Goal: Communication & Community: Share content

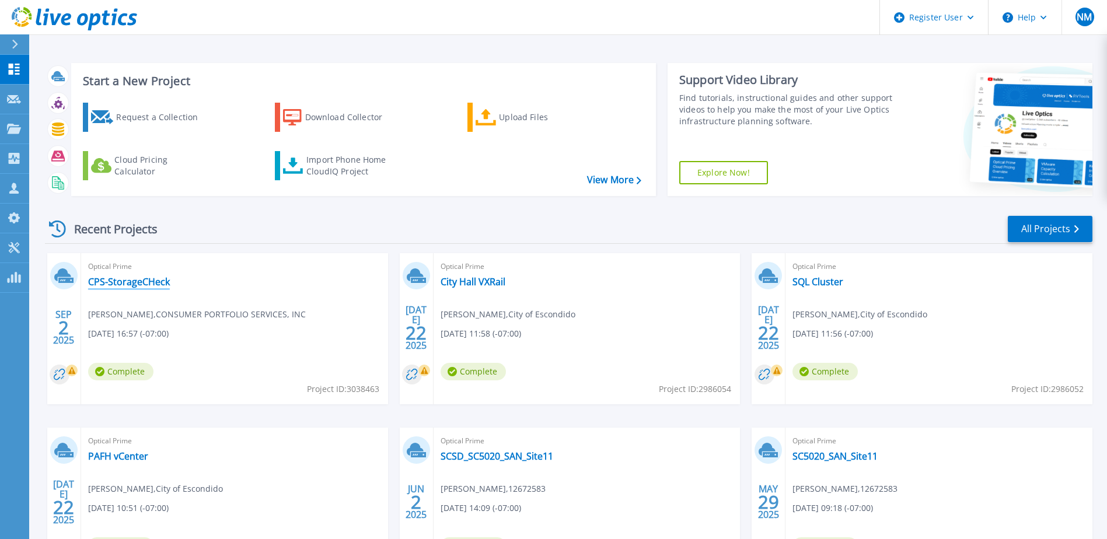
click at [145, 277] on link "CPS-StorageCHeck" at bounding box center [129, 282] width 82 height 12
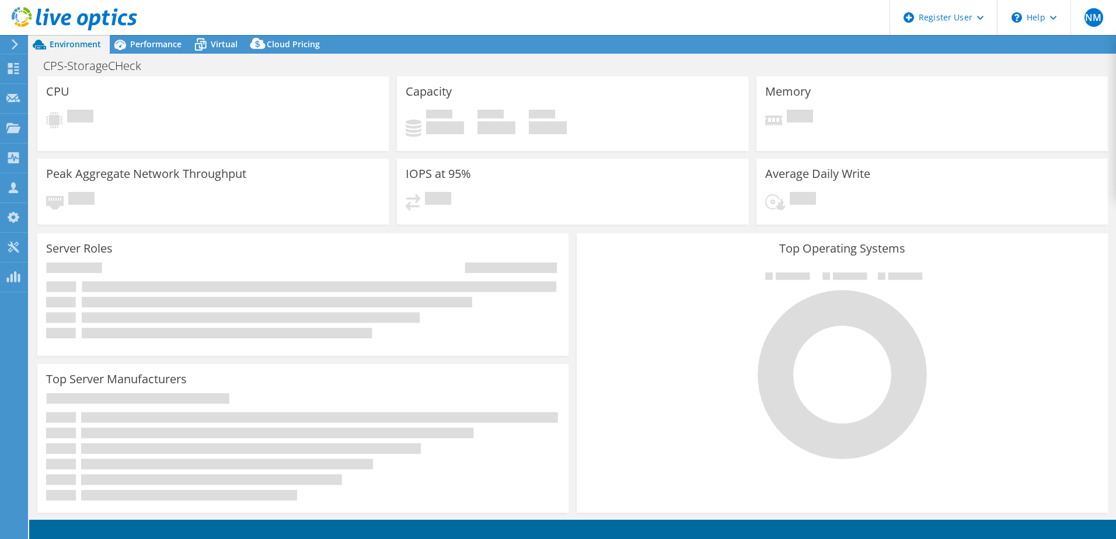
select select "USD"
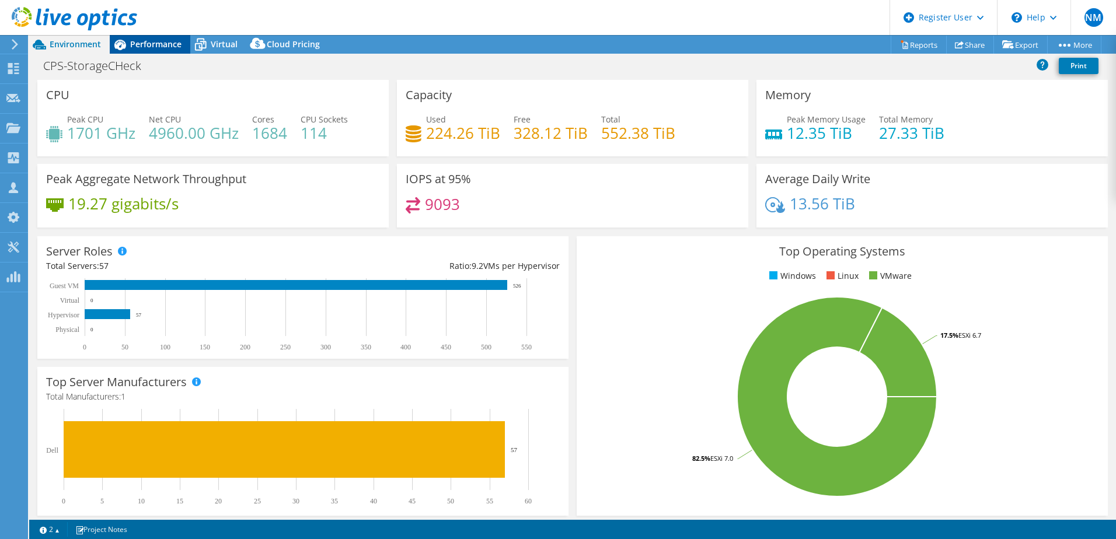
click at [142, 41] on span "Performance" at bounding box center [155, 44] width 51 height 11
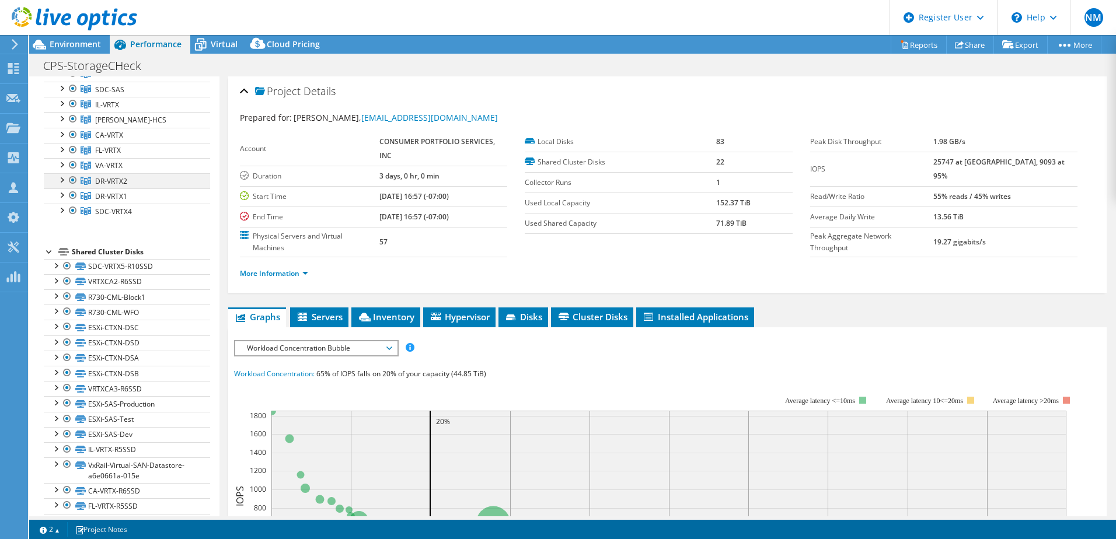
scroll to position [378, 0]
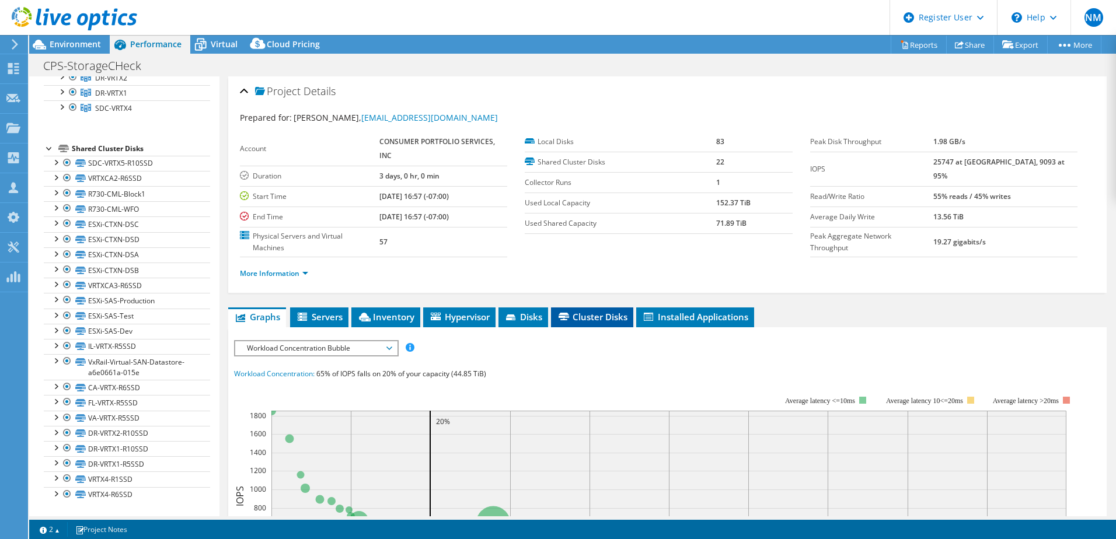
click at [588, 313] on span "Cluster Disks" at bounding box center [592, 317] width 71 height 12
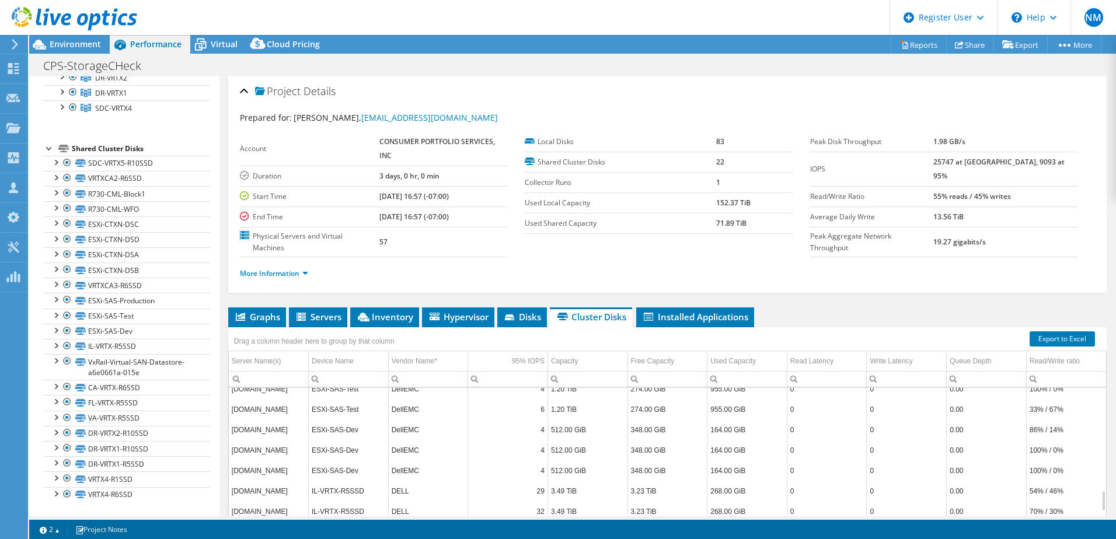
scroll to position [488, 0]
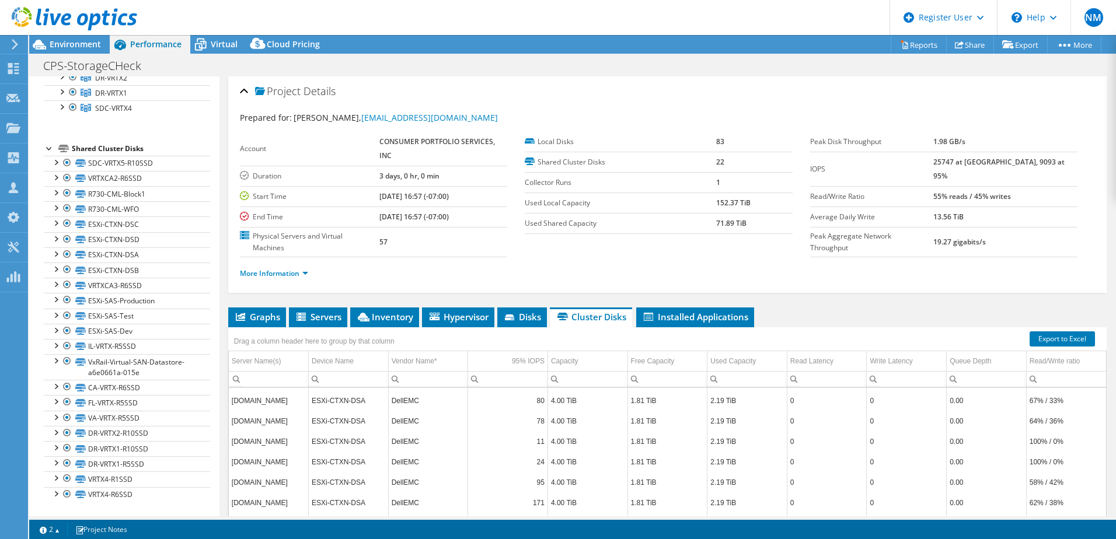
click at [529, 262] on div "More Information" at bounding box center [667, 273] width 855 height 33
click at [264, 311] on li "Graphs" at bounding box center [257, 318] width 58 height 20
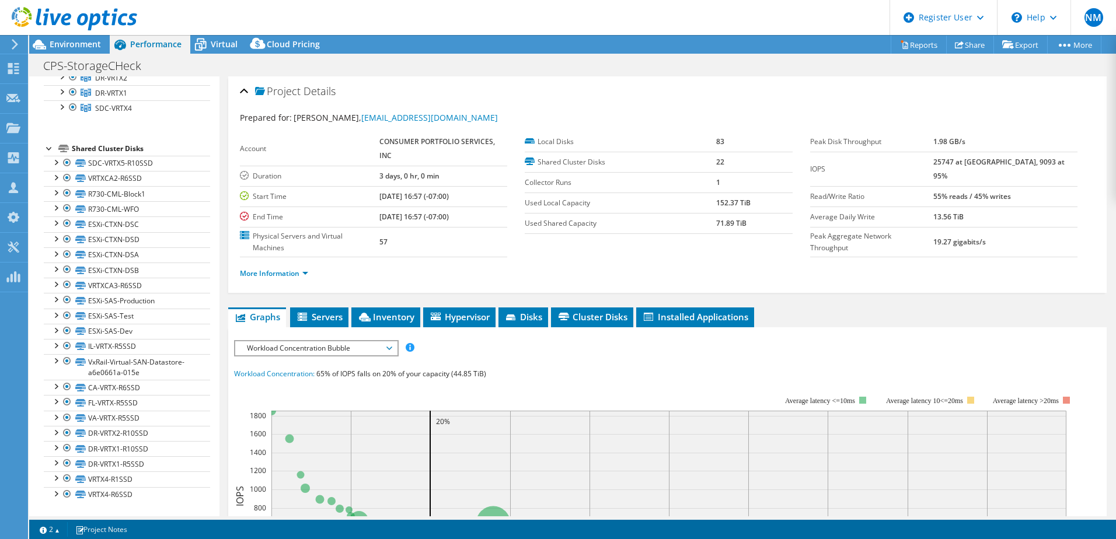
click at [356, 356] on div "Workload Concentration Bubble IOPS Disk Throughput IO Size Latency Queue Depth …" at bounding box center [316, 348] width 165 height 16
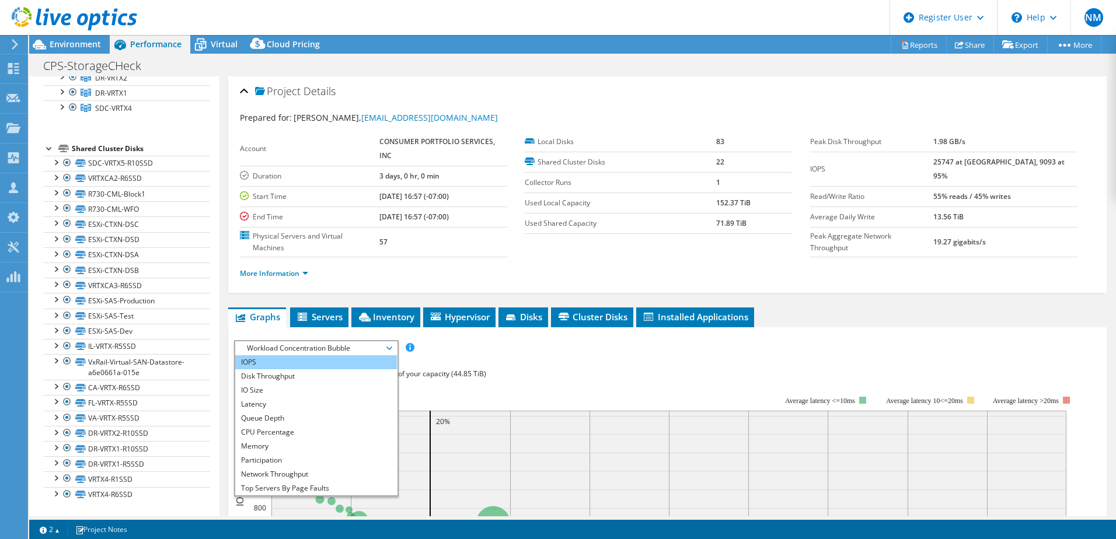
click at [265, 363] on li "IOPS" at bounding box center [316, 363] width 162 height 14
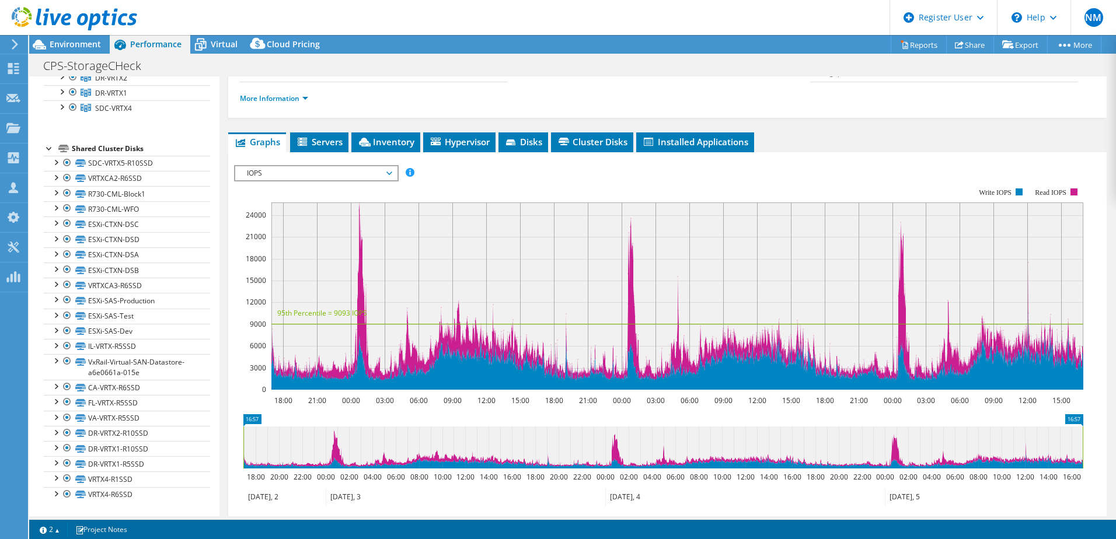
scroll to position [0, 0]
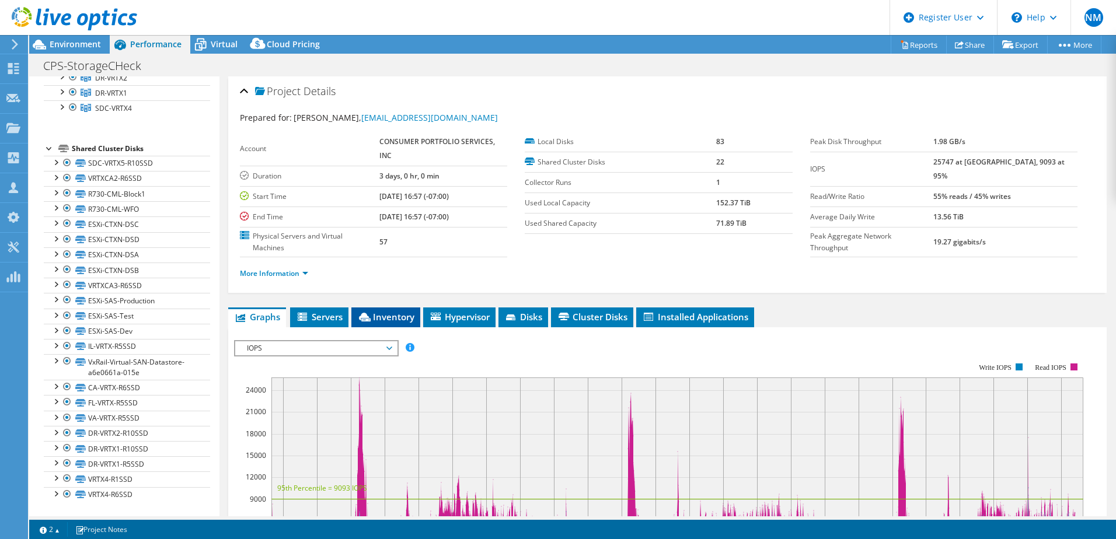
click at [414, 320] on span "Inventory" at bounding box center [385, 317] width 57 height 12
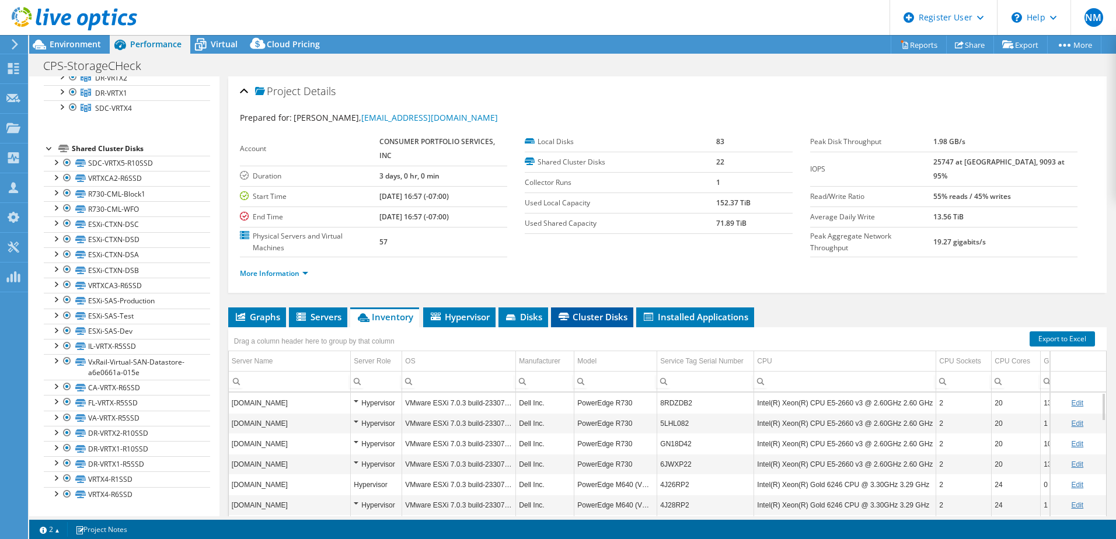
click at [577, 314] on span "Cluster Disks" at bounding box center [592, 317] width 71 height 12
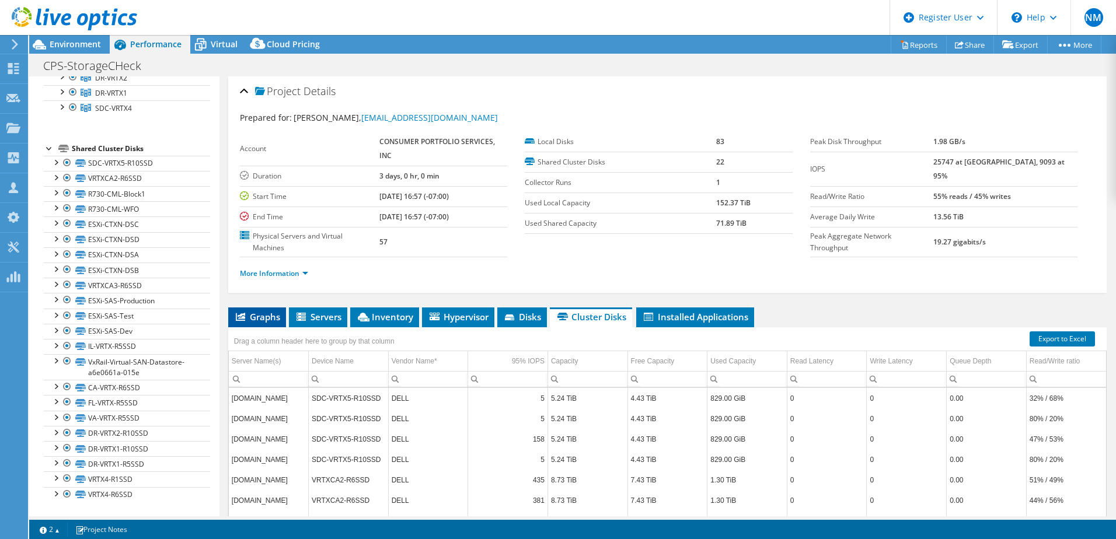
click at [228, 319] on li "Graphs" at bounding box center [257, 318] width 58 height 20
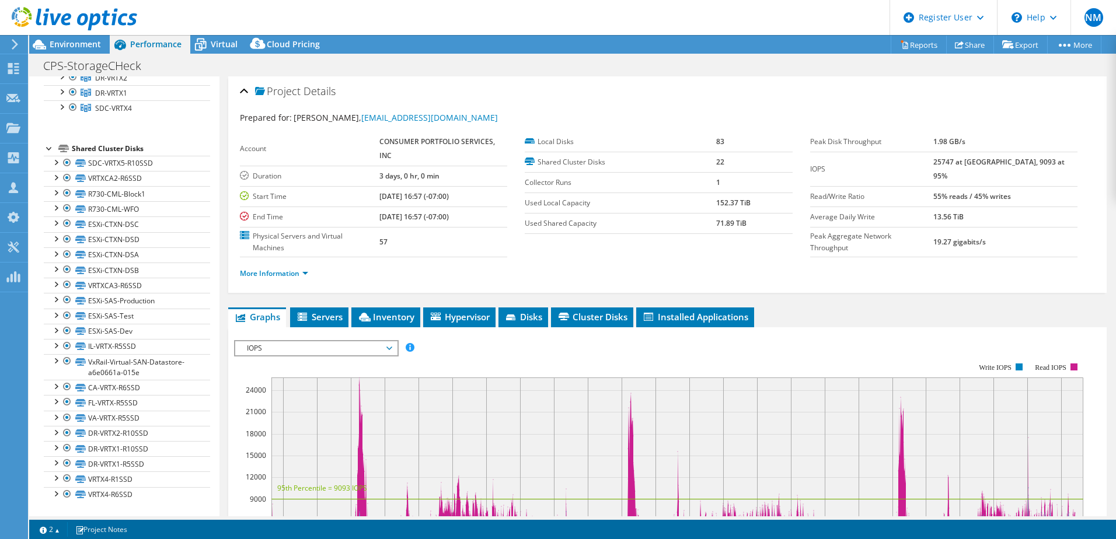
click at [618, 260] on div "More Information" at bounding box center [667, 273] width 855 height 33
click at [961, 40] on link "Share" at bounding box center [970, 45] width 48 height 18
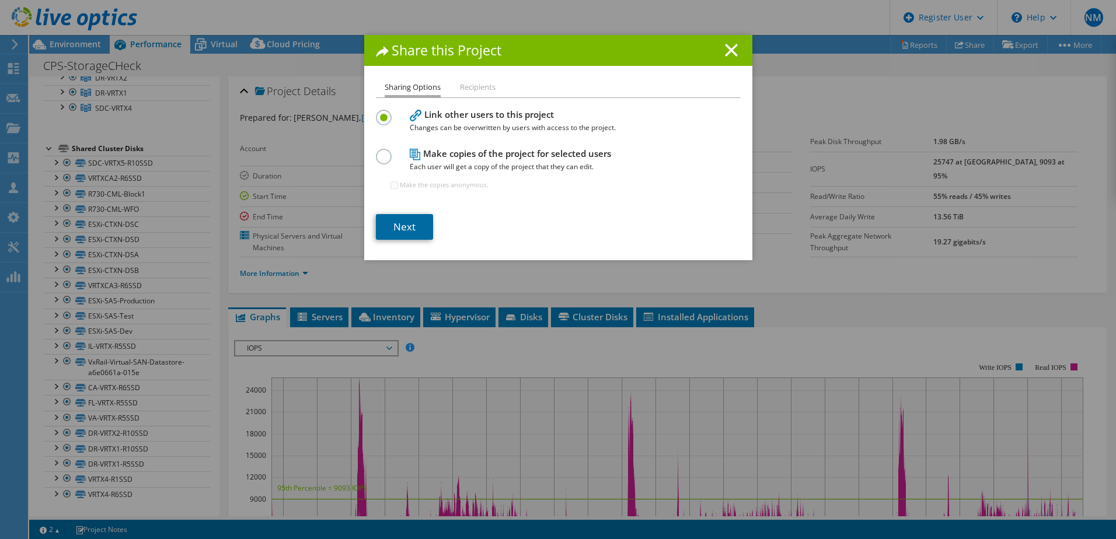
click at [412, 215] on link "Next" at bounding box center [404, 227] width 57 height 26
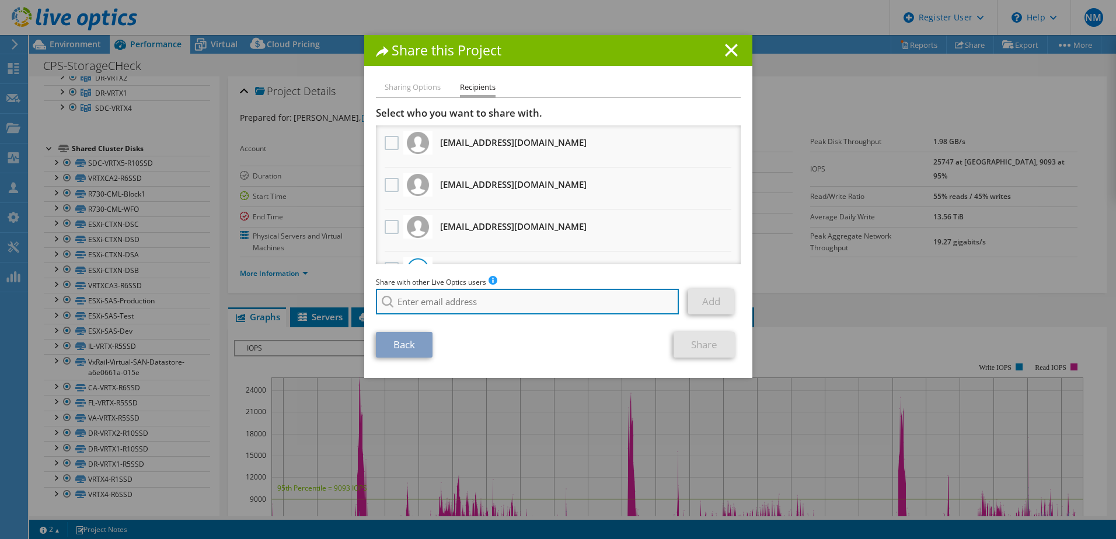
click at [549, 309] on input "search" at bounding box center [528, 302] width 304 height 26
type input "mike.coulter"
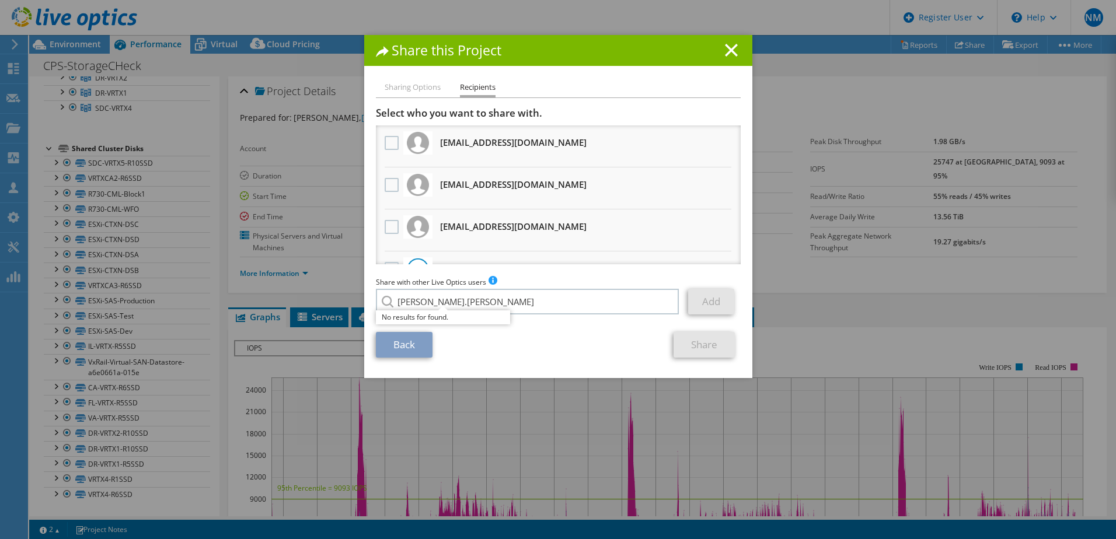
click at [569, 345] on div "Back Share" at bounding box center [558, 345] width 365 height 26
click at [730, 50] on icon at bounding box center [731, 50] width 13 height 13
